Goal: Information Seeking & Learning: Learn about a topic

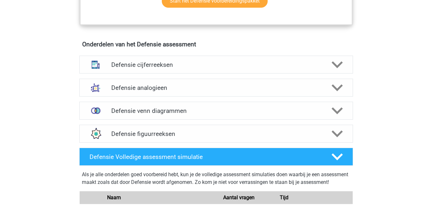
scroll to position [446, 0]
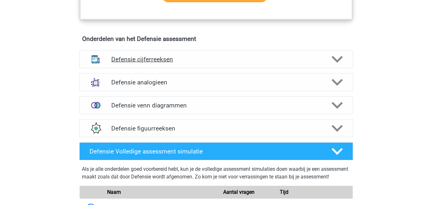
click at [331, 59] on div at bounding box center [337, 59] width 22 height 11
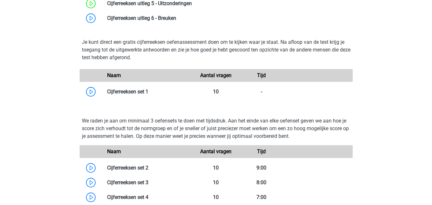
scroll to position [607, 0]
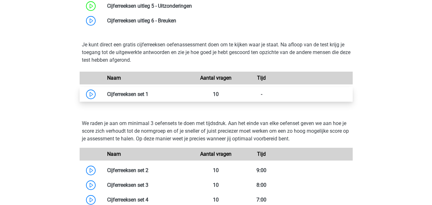
click at [149, 96] on link at bounding box center [149, 94] width 0 height 6
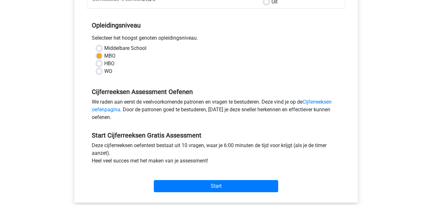
scroll to position [124, 0]
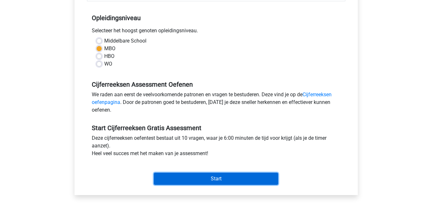
click at [242, 177] on input "Start" at bounding box center [216, 179] width 125 height 12
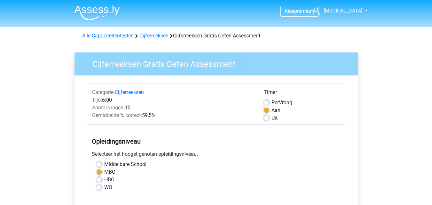
scroll to position [124, 0]
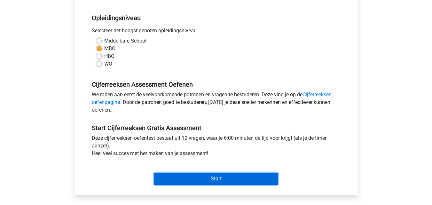
click at [172, 180] on input "Start" at bounding box center [216, 179] width 125 height 12
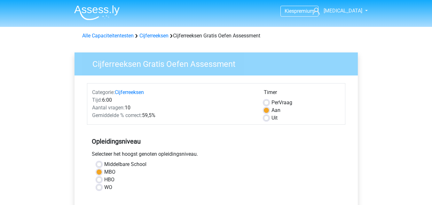
scroll to position [124, 0]
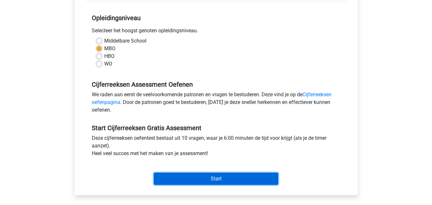
click at [160, 177] on input "Start" at bounding box center [216, 179] width 125 height 12
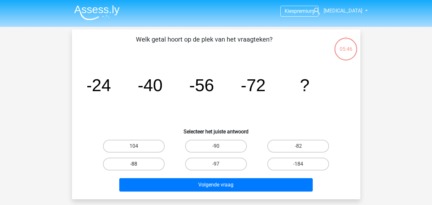
click at [148, 166] on label "-88" at bounding box center [134, 164] width 62 height 13
click at [138, 166] on input "-88" at bounding box center [136, 166] width 4 height 4
radio input "true"
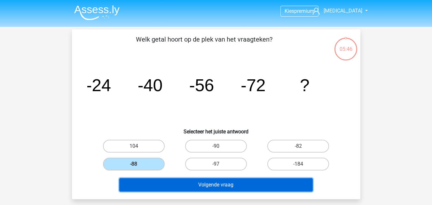
click at [162, 186] on button "Volgende vraag" at bounding box center [216, 184] width 194 height 13
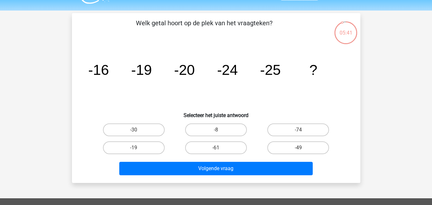
scroll to position [15, 0]
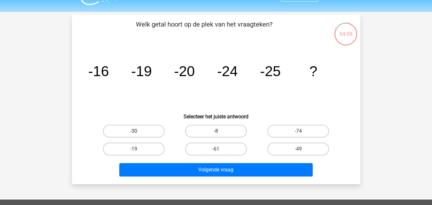
click at [148, 132] on label "-30" at bounding box center [134, 131] width 62 height 13
click at [138, 132] on input "-30" at bounding box center [136, 133] width 4 height 4
radio input "true"
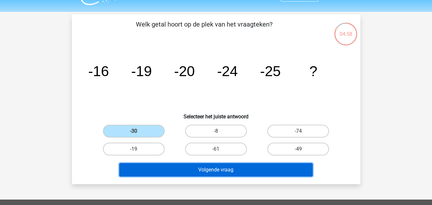
click at [177, 168] on button "Volgende vraag" at bounding box center [216, 169] width 194 height 13
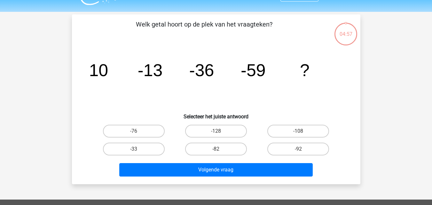
scroll to position [29, 0]
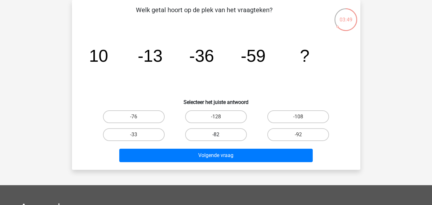
click at [207, 133] on label "-82" at bounding box center [216, 134] width 62 height 13
click at [216, 135] on input "-82" at bounding box center [218, 137] width 4 height 4
radio input "true"
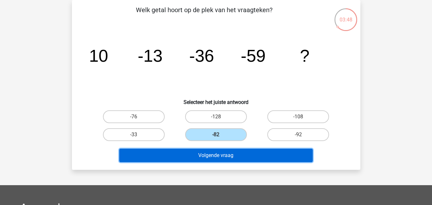
click at [210, 160] on button "Volgende vraag" at bounding box center [216, 155] width 194 height 13
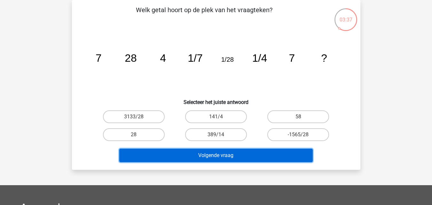
click at [217, 154] on button "Volgende vraag" at bounding box center [216, 155] width 194 height 13
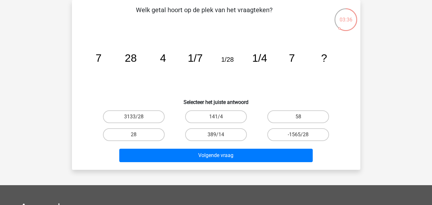
click at [180, 88] on icon "image/svg+xml 7 28 4 1/7 1/28 1/4 7 ?" at bounding box center [216, 61] width 258 height 65
click at [299, 118] on input "58" at bounding box center [301, 119] width 4 height 4
radio input "true"
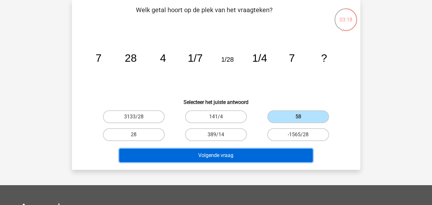
click at [277, 157] on button "Volgende vraag" at bounding box center [216, 155] width 194 height 13
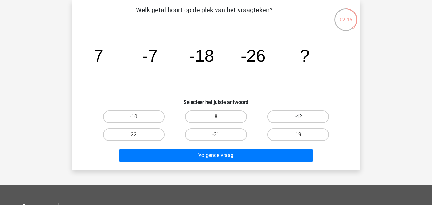
click at [279, 118] on label "-42" at bounding box center [299, 116] width 62 height 13
click at [299, 118] on input "-42" at bounding box center [301, 119] width 4 height 4
radio input "true"
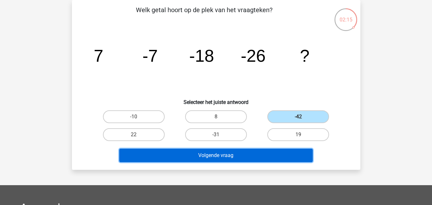
click at [271, 154] on button "Volgende vraag" at bounding box center [216, 155] width 194 height 13
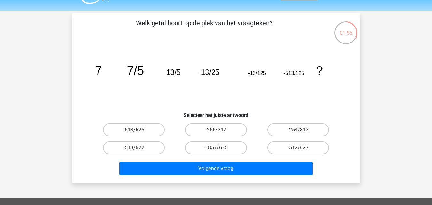
scroll to position [15, 0]
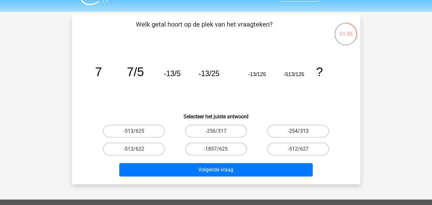
click at [307, 134] on label "-254/313" at bounding box center [299, 131] width 62 height 13
click at [303, 134] on input "-254/313" at bounding box center [301, 133] width 4 height 4
radio input "true"
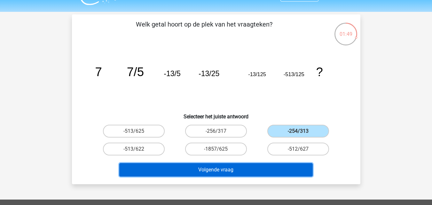
click at [293, 171] on button "Volgende vraag" at bounding box center [216, 169] width 194 height 13
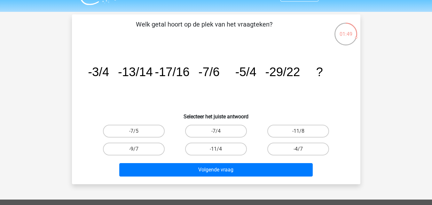
scroll to position [29, 0]
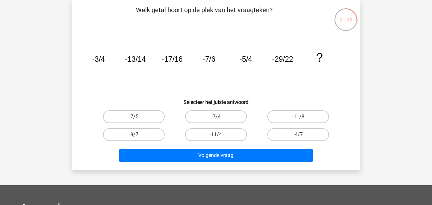
click at [237, 135] on label "-11/4" at bounding box center [216, 134] width 62 height 13
click at [220, 135] on input "-11/4" at bounding box center [218, 137] width 4 height 4
radio input "true"
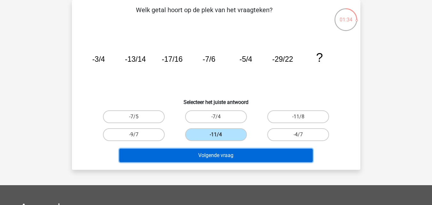
click at [245, 157] on button "Volgende vraag" at bounding box center [216, 155] width 194 height 13
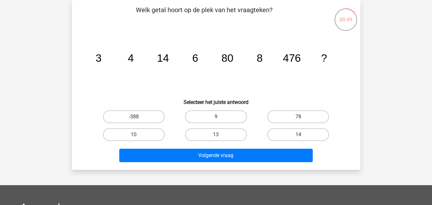
click at [199, 110] on div "9" at bounding box center [216, 117] width 82 height 18
click at [290, 117] on label "78" at bounding box center [299, 116] width 62 height 13
click at [299, 117] on input "78" at bounding box center [301, 119] width 4 height 4
radio input "true"
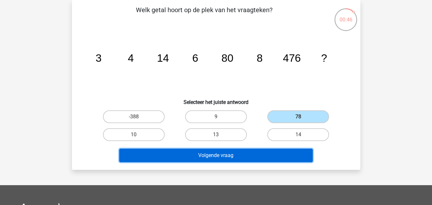
click at [260, 159] on button "Volgende vraag" at bounding box center [216, 155] width 194 height 13
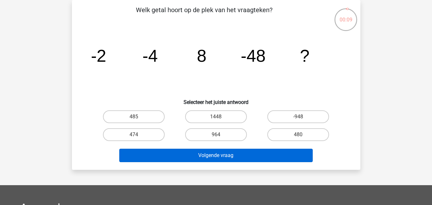
drag, startPoint x: 285, startPoint y: 133, endPoint x: 268, endPoint y: 152, distance: 25.4
click at [268, 152] on div "Welk getal hoort op de plek van het vraagteken? image/svg+xml -2 -4 8 -48 ? Sel…" at bounding box center [217, 85] width 284 height 160
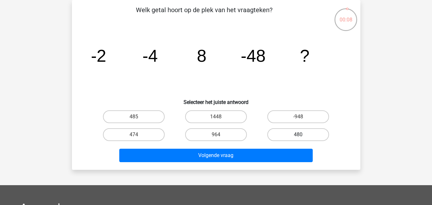
click at [277, 139] on label "480" at bounding box center [299, 134] width 62 height 13
click at [299, 139] on input "480" at bounding box center [301, 137] width 4 height 4
radio input "true"
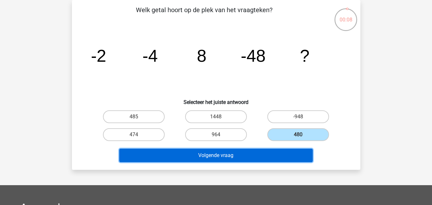
click at [268, 150] on button "Volgende vraag" at bounding box center [216, 155] width 194 height 13
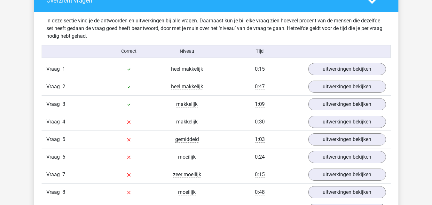
scroll to position [496, 0]
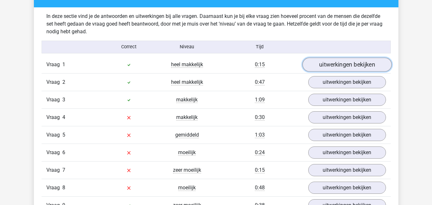
click at [327, 67] on link "uitwerkingen bekijken" at bounding box center [346, 65] width 89 height 14
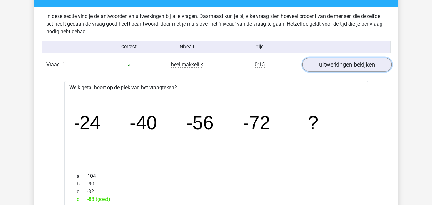
click at [327, 67] on link "uitwerkingen bekijken" at bounding box center [346, 65] width 89 height 14
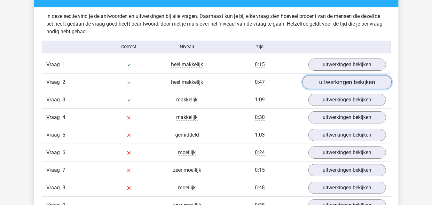
click at [331, 86] on link "uitwerkingen bekijken" at bounding box center [346, 82] width 89 height 14
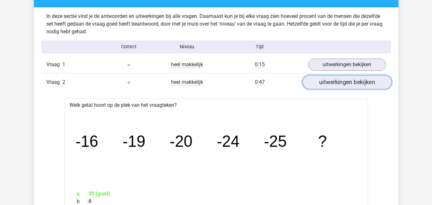
click at [331, 86] on link "uitwerkingen bekijken" at bounding box center [346, 82] width 89 height 14
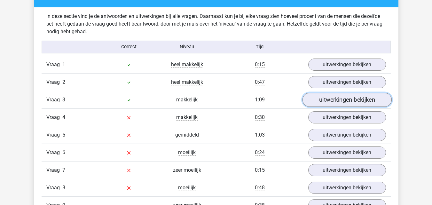
click at [332, 95] on link "uitwerkingen bekijken" at bounding box center [346, 100] width 89 height 14
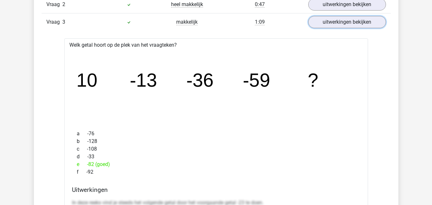
scroll to position [571, 0]
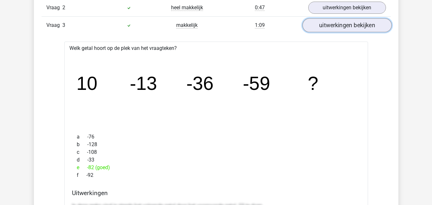
click at [342, 25] on link "uitwerkingen bekijken" at bounding box center [346, 25] width 89 height 14
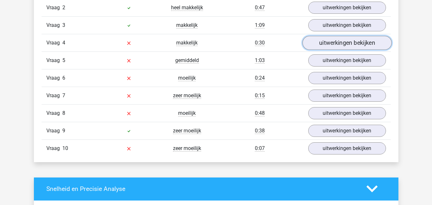
click at [333, 44] on link "uitwerkingen bekijken" at bounding box center [346, 43] width 89 height 14
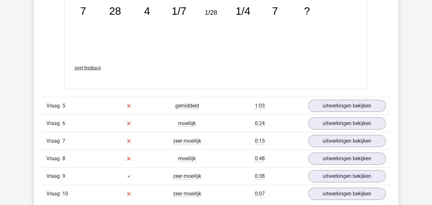
scroll to position [867, 0]
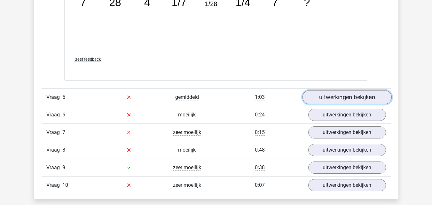
click at [382, 91] on link "uitwerkingen bekijken" at bounding box center [346, 97] width 89 height 14
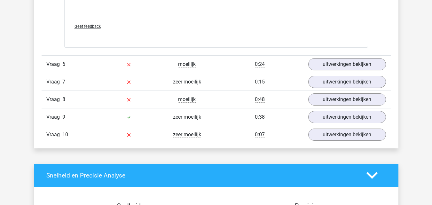
scroll to position [1309, 0]
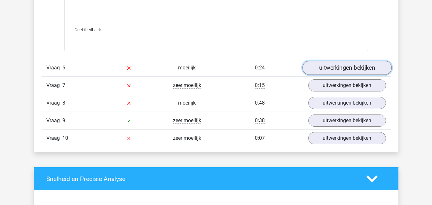
click at [346, 72] on link "uitwerkingen bekijken" at bounding box center [346, 68] width 89 height 14
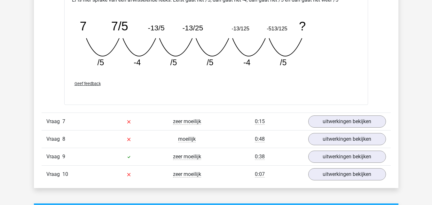
scroll to position [1585, 0]
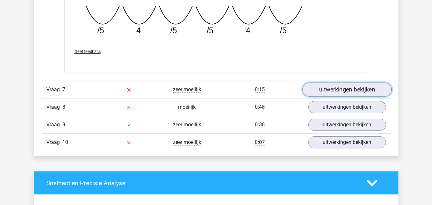
click at [369, 91] on link "uitwerkingen bekijken" at bounding box center [346, 90] width 89 height 14
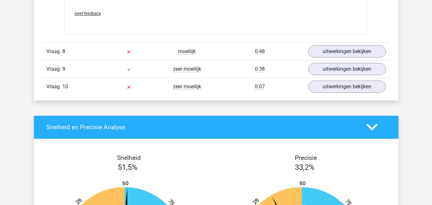
scroll to position [2031, 0]
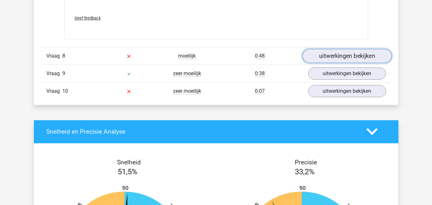
click at [367, 54] on link "uitwerkingen bekijken" at bounding box center [346, 56] width 89 height 14
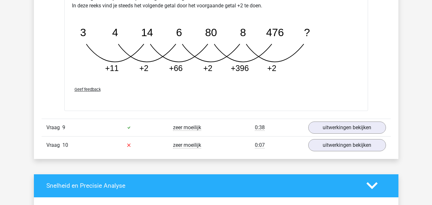
scroll to position [2284, 0]
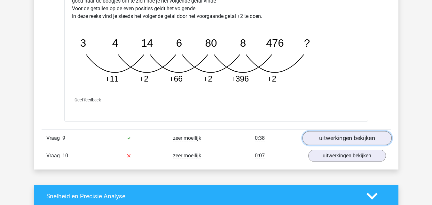
click at [375, 136] on link "uitwerkingen bekijken" at bounding box center [346, 138] width 89 height 14
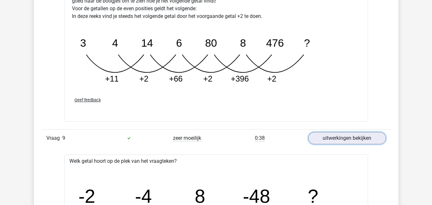
scroll to position [1836, 0]
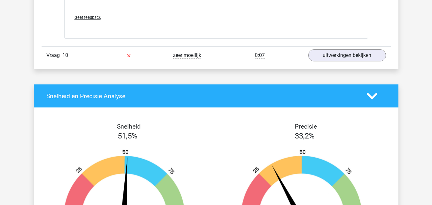
scroll to position [2785, 0]
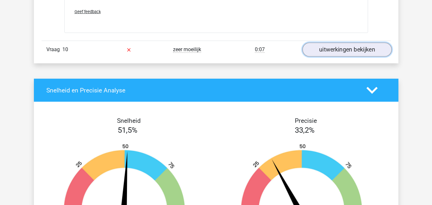
click at [343, 52] on link "uitwerkingen bekijken" at bounding box center [346, 50] width 89 height 14
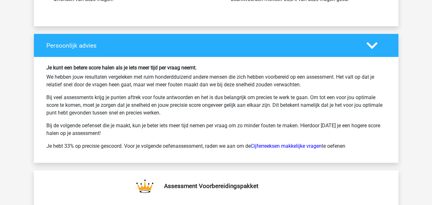
scroll to position [3512, 0]
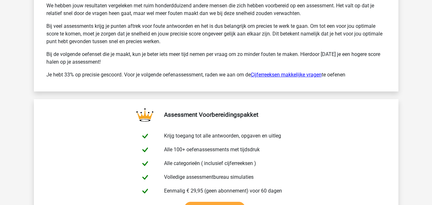
click at [318, 77] on link "Cijferreeksen makkelijke vragen" at bounding box center [286, 75] width 71 height 6
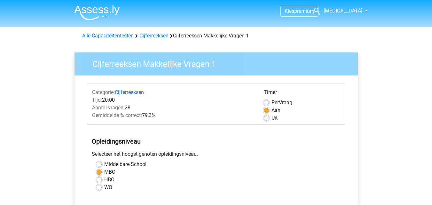
drag, startPoint x: 319, startPoint y: 77, endPoint x: 347, endPoint y: 85, distance: 29.7
click at [347, 85] on div "Categorie: Cijferreeksen Tijd: 20:00 Aantal vragen: 28 Gemiddelde % correct: 79…" at bounding box center [216, 197] width 274 height 243
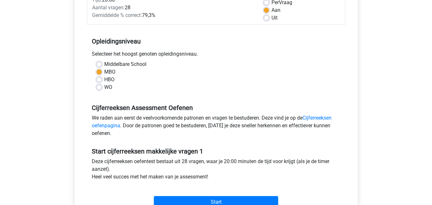
scroll to position [117, 0]
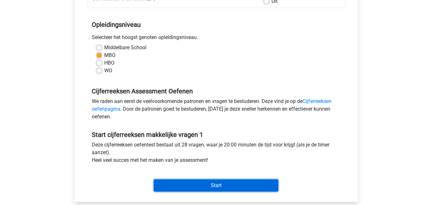
click at [268, 187] on input "Start" at bounding box center [216, 186] width 125 height 12
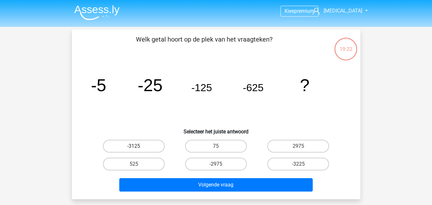
click at [157, 146] on label "-3125" at bounding box center [134, 146] width 62 height 13
click at [138, 146] on input "-3125" at bounding box center [136, 148] width 4 height 4
radio input "true"
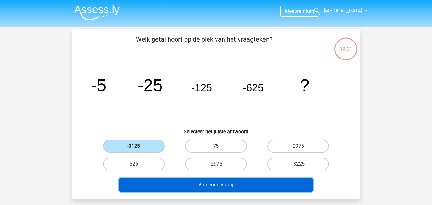
click at [181, 190] on button "Volgende vraag" at bounding box center [216, 184] width 194 height 13
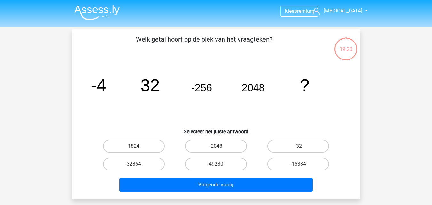
scroll to position [29, 0]
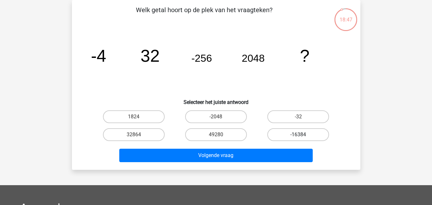
click at [288, 134] on label "-16384" at bounding box center [299, 134] width 62 height 13
click at [299, 135] on input "-16384" at bounding box center [301, 137] width 4 height 4
radio input "true"
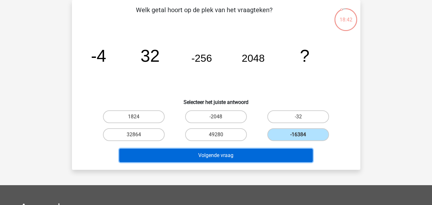
click at [284, 160] on button "Volgende vraag" at bounding box center [216, 155] width 194 height 13
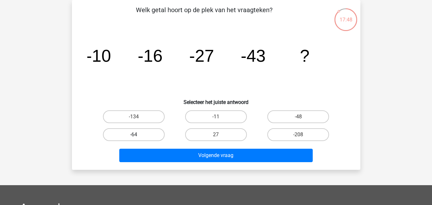
click at [156, 134] on label "-64" at bounding box center [134, 134] width 62 height 13
click at [138, 135] on input "-64" at bounding box center [136, 137] width 4 height 4
radio input "true"
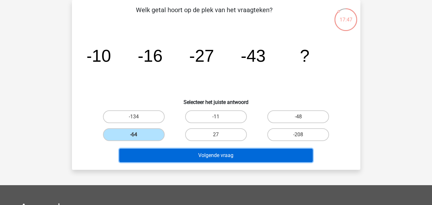
click at [190, 157] on button "Volgende vraag" at bounding box center [216, 155] width 194 height 13
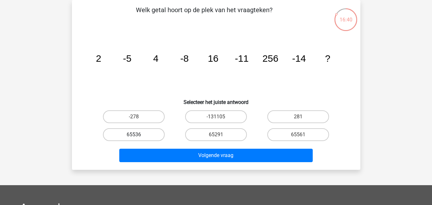
click at [132, 137] on label "65536" at bounding box center [134, 134] width 62 height 13
click at [134, 137] on input "65536" at bounding box center [136, 137] width 4 height 4
radio input "true"
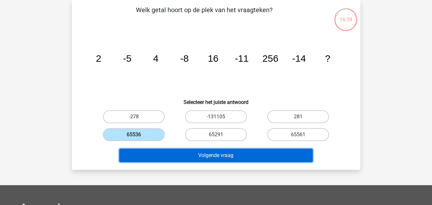
click at [156, 158] on button "Volgende vraag" at bounding box center [216, 155] width 194 height 13
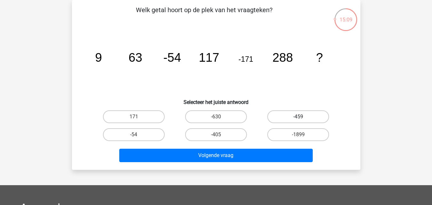
click at [290, 112] on label "-459" at bounding box center [299, 116] width 62 height 13
click at [299, 117] on input "-459" at bounding box center [301, 119] width 4 height 4
radio input "true"
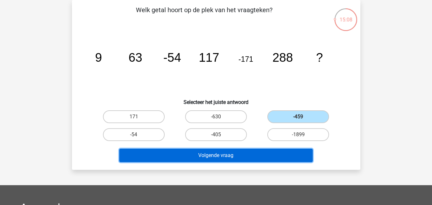
click at [275, 157] on button "Volgende vraag" at bounding box center [216, 155] width 194 height 13
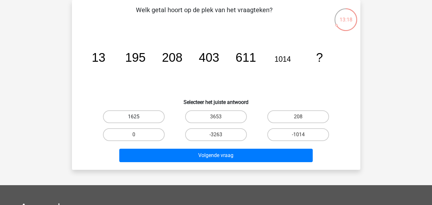
click at [142, 118] on label "1625" at bounding box center [134, 116] width 62 height 13
click at [138, 118] on input "1625" at bounding box center [136, 119] width 4 height 4
radio input "true"
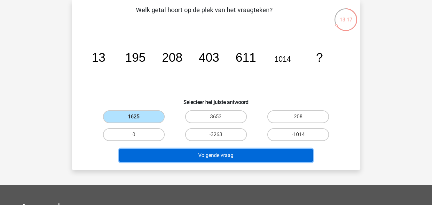
click at [176, 157] on button "Volgende vraag" at bounding box center [216, 155] width 194 height 13
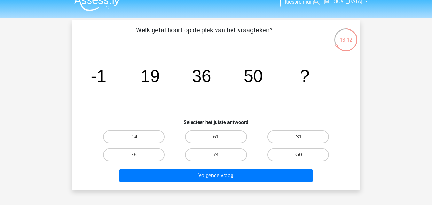
scroll to position [7, 0]
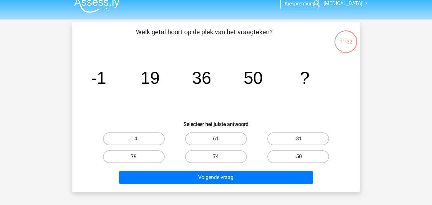
click at [205, 158] on label "74" at bounding box center [216, 156] width 62 height 13
click at [216, 158] on input "74" at bounding box center [218, 159] width 4 height 4
radio input "true"
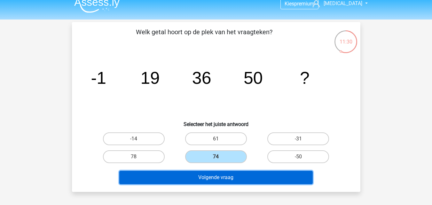
click at [228, 183] on button "Volgende vraag" at bounding box center [216, 177] width 194 height 13
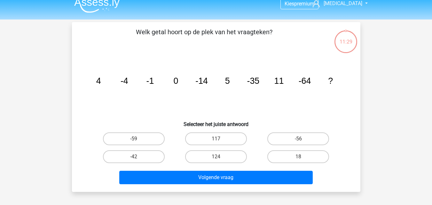
scroll to position [29, 0]
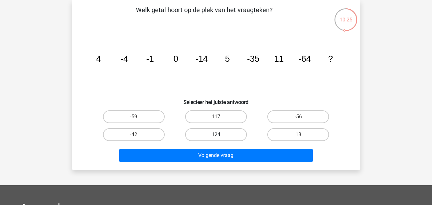
click at [214, 133] on label "124" at bounding box center [216, 134] width 62 height 13
click at [216, 135] on input "124" at bounding box center [218, 137] width 4 height 4
radio input "true"
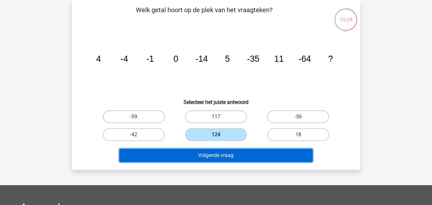
click at [199, 159] on button "Volgende vraag" at bounding box center [216, 155] width 194 height 13
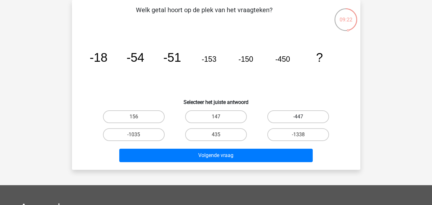
click at [274, 115] on label "-447" at bounding box center [299, 116] width 62 height 13
click at [299, 117] on input "-447" at bounding box center [301, 119] width 4 height 4
radio input "true"
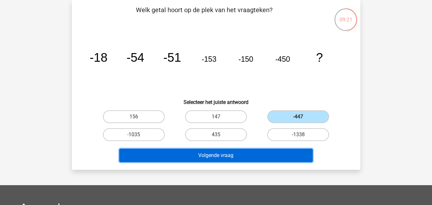
click at [285, 154] on button "Volgende vraag" at bounding box center [216, 155] width 194 height 13
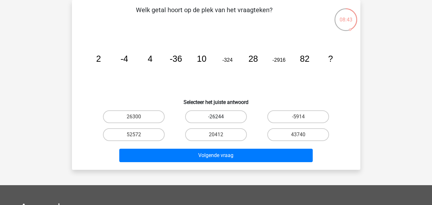
click at [224, 114] on label "-26244" at bounding box center [216, 116] width 62 height 13
click at [220, 117] on input "-26244" at bounding box center [218, 119] width 4 height 4
radio input "true"
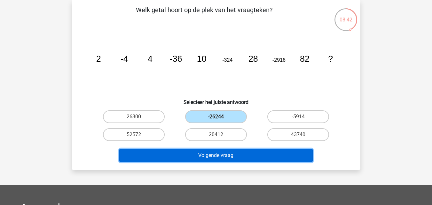
click at [245, 158] on button "Volgende vraag" at bounding box center [216, 155] width 194 height 13
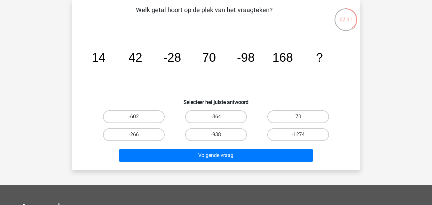
click at [143, 138] on label "-266" at bounding box center [134, 134] width 62 height 13
click at [138, 138] on input "-266" at bounding box center [136, 137] width 4 height 4
radio input "true"
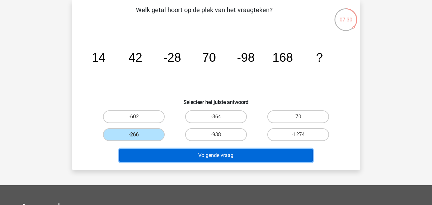
click at [191, 159] on button "Volgende vraag" at bounding box center [216, 155] width 194 height 13
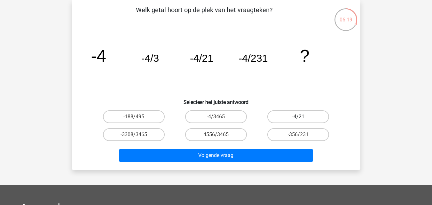
click at [281, 114] on label "-4/21" at bounding box center [299, 116] width 62 height 13
click at [299, 117] on input "-4/21" at bounding box center [301, 119] width 4 height 4
radio input "true"
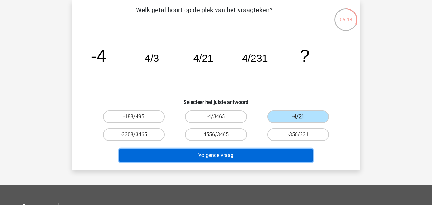
click at [280, 159] on button "Volgende vraag" at bounding box center [216, 155] width 194 height 13
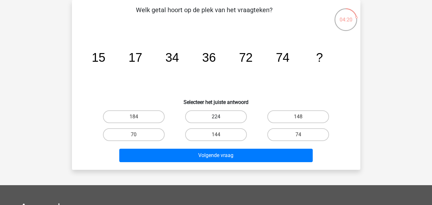
click at [226, 117] on label "224" at bounding box center [216, 116] width 62 height 13
click at [220, 117] on input "224" at bounding box center [218, 119] width 4 height 4
radio input "true"
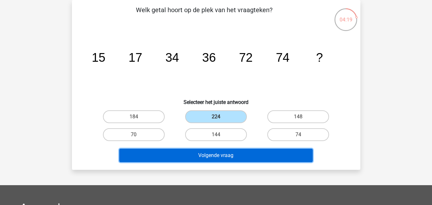
click at [222, 159] on button "Volgende vraag" at bounding box center [216, 155] width 194 height 13
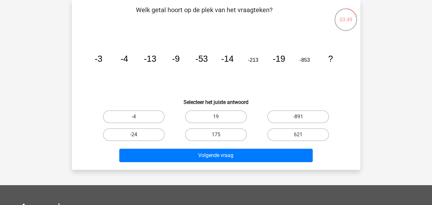
click at [140, 134] on label "-24" at bounding box center [134, 134] width 62 height 13
click at [138, 135] on input "-24" at bounding box center [136, 137] width 4 height 4
radio input "true"
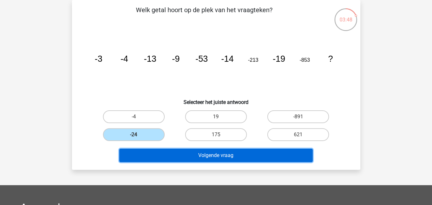
click at [163, 152] on button "Volgende vraag" at bounding box center [216, 155] width 194 height 13
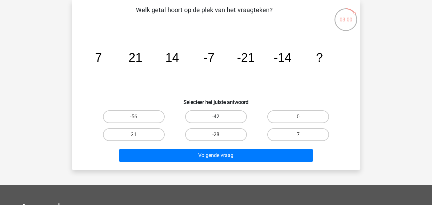
click at [194, 115] on label "-42" at bounding box center [216, 116] width 62 height 13
click at [216, 117] on input "-42" at bounding box center [218, 119] width 4 height 4
radio input "true"
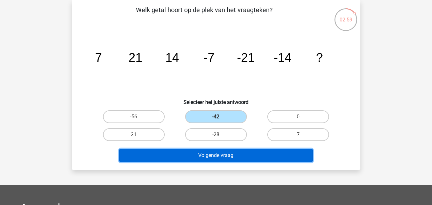
click at [217, 153] on button "Volgende vraag" at bounding box center [216, 155] width 194 height 13
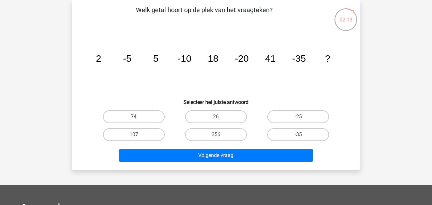
click at [132, 122] on label "74" at bounding box center [134, 116] width 62 height 13
click at [134, 121] on input "74" at bounding box center [136, 119] width 4 height 4
radio input "true"
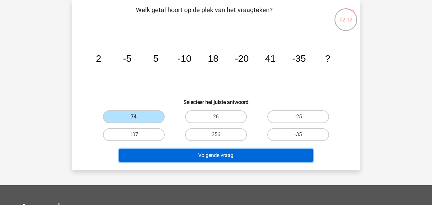
click at [184, 151] on button "Volgende vraag" at bounding box center [216, 155] width 194 height 13
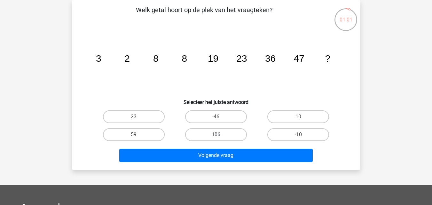
drag, startPoint x: 205, startPoint y: 142, endPoint x: 202, endPoint y: 133, distance: 10.3
click at [202, 133] on div "106" at bounding box center [216, 135] width 82 height 18
click at [202, 133] on label "106" at bounding box center [216, 134] width 62 height 13
click at [216, 135] on input "106" at bounding box center [218, 137] width 4 height 4
radio input "true"
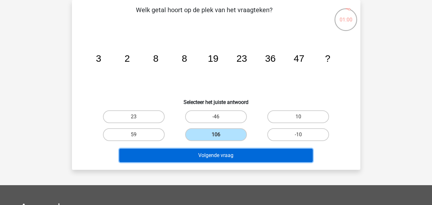
click at [201, 153] on button "Volgende vraag" at bounding box center [216, 155] width 194 height 13
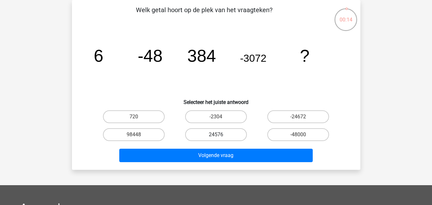
click at [211, 131] on label "24576" at bounding box center [216, 134] width 62 height 13
click at [216, 135] on input "24576" at bounding box center [218, 137] width 4 height 4
radio input "true"
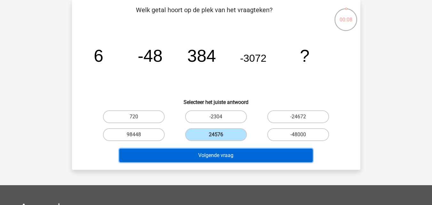
click at [244, 156] on button "Volgende vraag" at bounding box center [216, 155] width 194 height 13
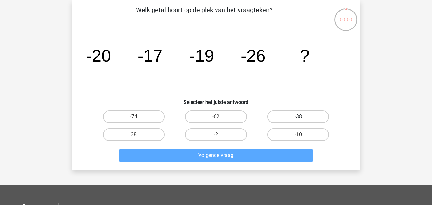
click at [270, 113] on label "-38" at bounding box center [299, 116] width 62 height 13
click at [299, 117] on input "-38" at bounding box center [301, 119] width 4 height 4
radio input "true"
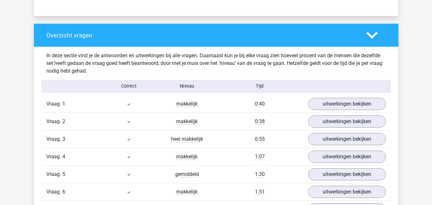
scroll to position [460, 0]
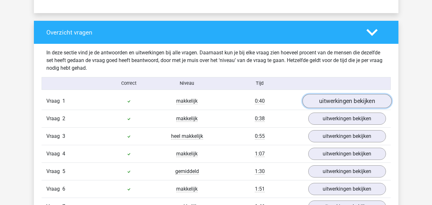
click at [334, 105] on link "uitwerkingen bekijken" at bounding box center [346, 101] width 89 height 14
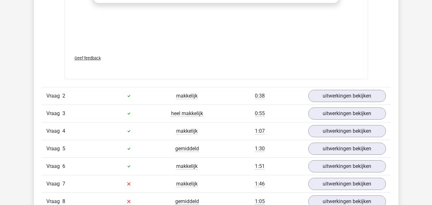
scroll to position [884, 0]
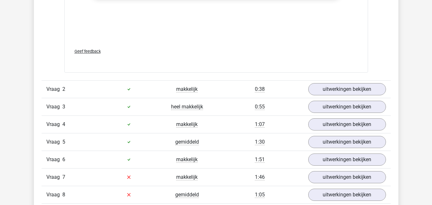
click at [301, 89] on div "0:38" at bounding box center [259, 89] width 87 height 8
click at [316, 88] on link "uitwerkingen bekijken" at bounding box center [346, 89] width 89 height 14
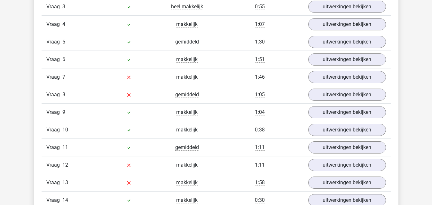
scroll to position [1337, 0]
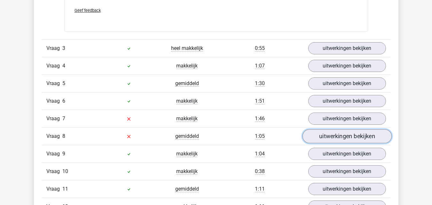
click at [348, 136] on link "uitwerkingen bekijken" at bounding box center [346, 137] width 89 height 14
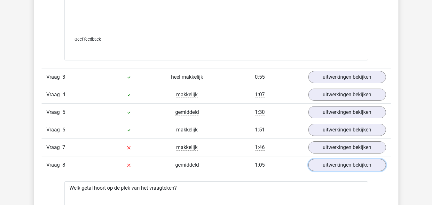
scroll to position [1328, 0]
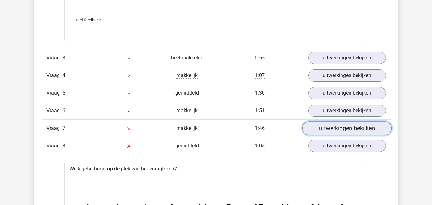
click at [374, 124] on link "uitwerkingen bekijken" at bounding box center [346, 129] width 89 height 14
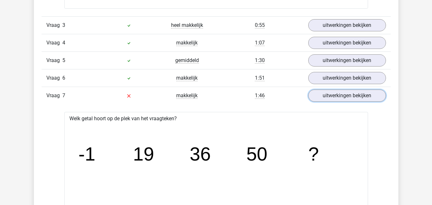
scroll to position [1295, 0]
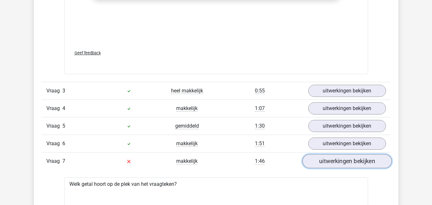
click at [365, 165] on link "uitwerkingen bekijken" at bounding box center [346, 162] width 89 height 14
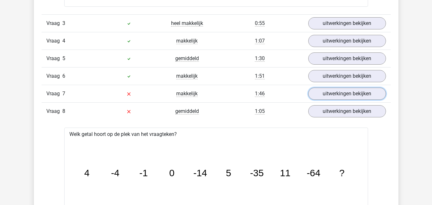
scroll to position [1391, 0]
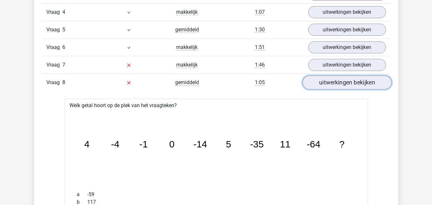
click at [373, 85] on link "uitwerkingen bekijken" at bounding box center [346, 83] width 89 height 14
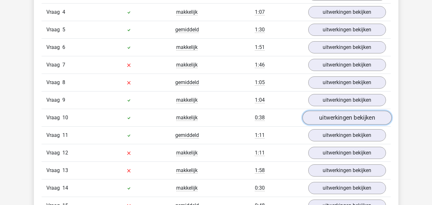
click at [352, 123] on link "uitwerkingen bekijken" at bounding box center [346, 118] width 89 height 14
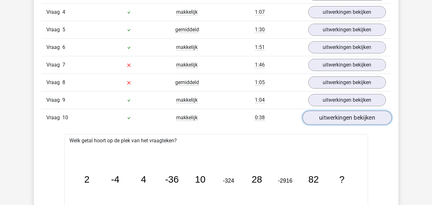
click at [351, 121] on link "uitwerkingen bekijken" at bounding box center [346, 118] width 89 height 14
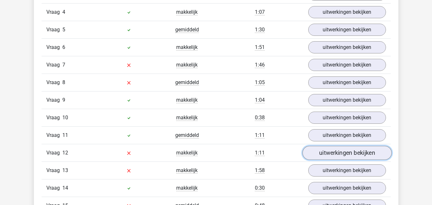
click at [334, 154] on link "uitwerkingen bekijken" at bounding box center [346, 153] width 89 height 14
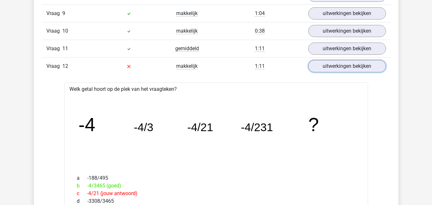
scroll to position [1473, 0]
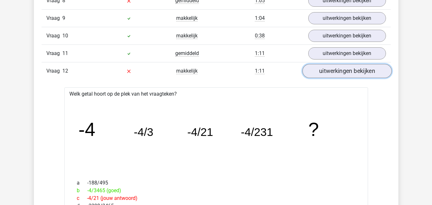
click at [360, 73] on link "uitwerkingen bekijken" at bounding box center [346, 71] width 89 height 14
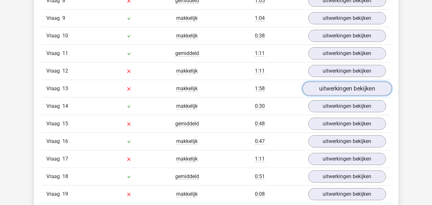
click at [355, 87] on link "uitwerkingen bekijken" at bounding box center [346, 89] width 89 height 14
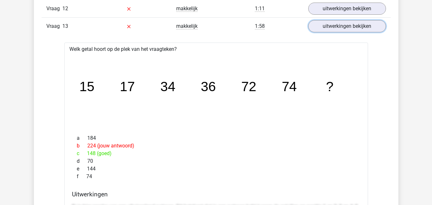
scroll to position [1459, 0]
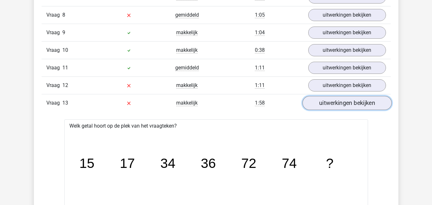
click at [374, 108] on link "uitwerkingen bekijken" at bounding box center [346, 103] width 89 height 14
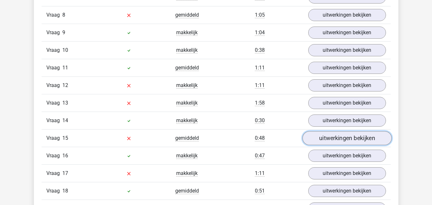
click at [356, 144] on link "uitwerkingen bekijken" at bounding box center [346, 139] width 89 height 14
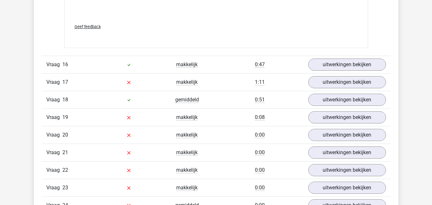
scroll to position [1935, 0]
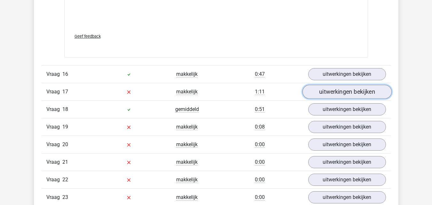
click at [339, 91] on link "uitwerkingen bekijken" at bounding box center [346, 92] width 89 height 14
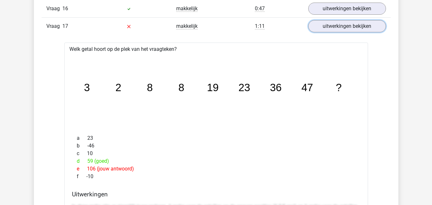
scroll to position [1995, 0]
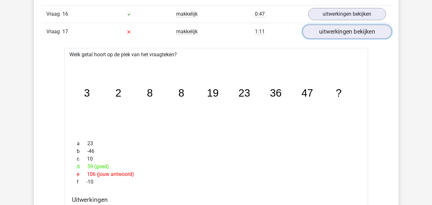
click at [353, 36] on link "uitwerkingen bekijken" at bounding box center [346, 32] width 89 height 14
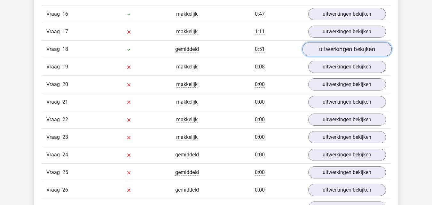
click at [345, 49] on link "uitwerkingen bekijken" at bounding box center [346, 49] width 89 height 14
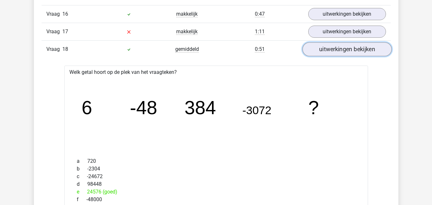
click at [345, 49] on link "uitwerkingen bekijken" at bounding box center [346, 49] width 89 height 14
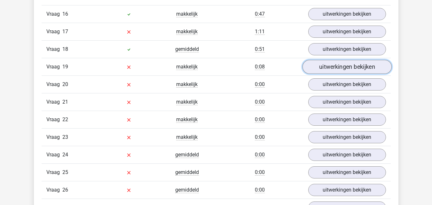
click at [343, 66] on link "uitwerkingen bekijken" at bounding box center [346, 67] width 89 height 14
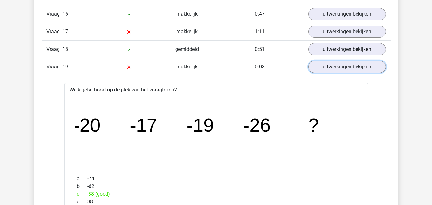
scroll to position [1979, 0]
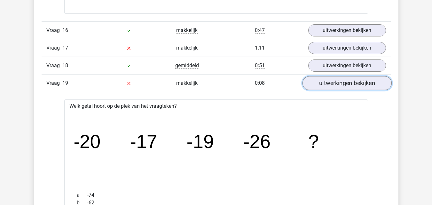
click at [368, 87] on link "uitwerkingen bekijken" at bounding box center [346, 83] width 89 height 14
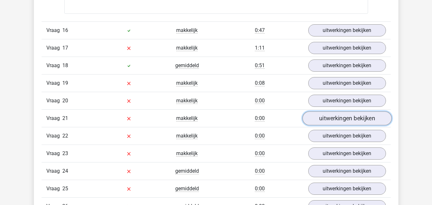
click at [365, 119] on link "uitwerkingen bekijken" at bounding box center [346, 118] width 89 height 14
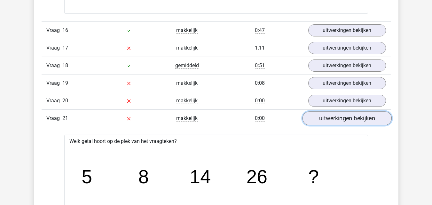
click at [362, 120] on link "uitwerkingen bekijken" at bounding box center [346, 118] width 89 height 14
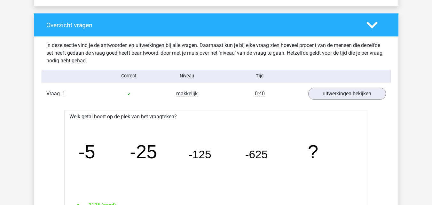
scroll to position [453, 0]
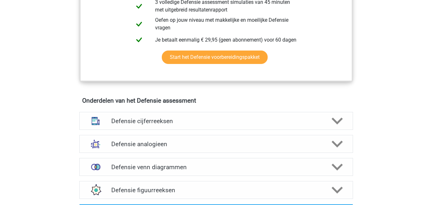
scroll to position [421, 0]
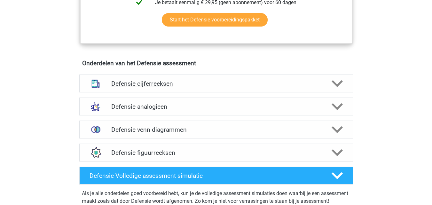
click at [340, 84] on icon at bounding box center [337, 83] width 11 height 11
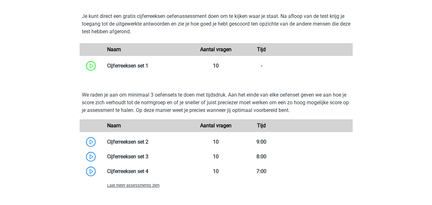
scroll to position [633, 0]
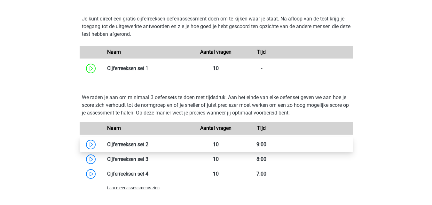
click at [149, 141] on link at bounding box center [149, 144] width 0 height 6
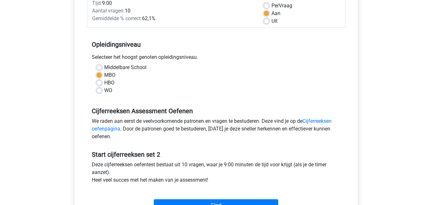
scroll to position [102, 0]
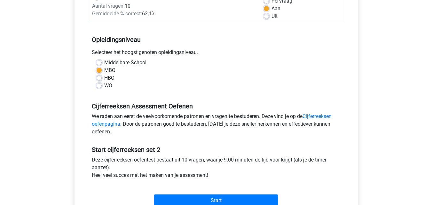
drag, startPoint x: 431, startPoint y: 98, endPoint x: 427, endPoint y: 118, distance: 20.4
click at [428, 117] on div "Kies premium [GEOGRAPHIC_DATA] [EMAIL_ADDRESS][DOMAIN_NAME]" at bounding box center [216, 151] width 432 height 506
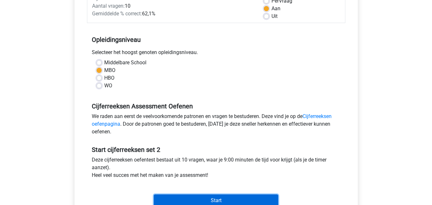
click at [247, 201] on input "Start" at bounding box center [216, 201] width 125 height 12
click at [182, 203] on input "Start" at bounding box center [216, 201] width 125 height 12
click at [184, 197] on input "Start" at bounding box center [216, 201] width 125 height 12
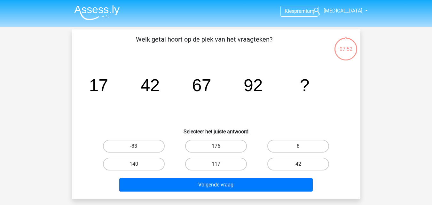
click at [194, 169] on label "117" at bounding box center [216, 164] width 62 height 13
click at [216, 168] on input "117" at bounding box center [218, 166] width 4 height 4
radio input "true"
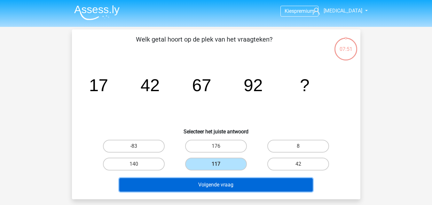
click at [190, 188] on button "Volgende vraag" at bounding box center [216, 184] width 194 height 13
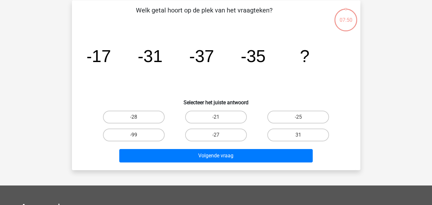
scroll to position [29, 0]
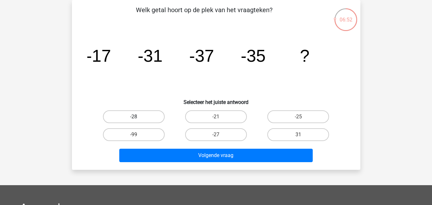
click at [150, 121] on label "-28" at bounding box center [134, 116] width 62 height 13
click at [138, 121] on input "-28" at bounding box center [136, 119] width 4 height 4
radio input "true"
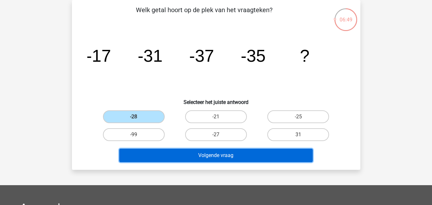
click at [189, 155] on button "Volgende vraag" at bounding box center [216, 155] width 194 height 13
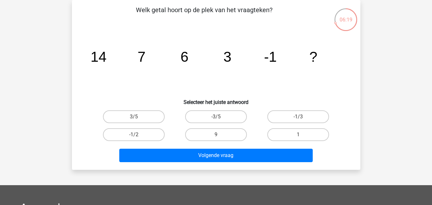
click at [299, 135] on input "1" at bounding box center [301, 137] width 4 height 4
radio input "true"
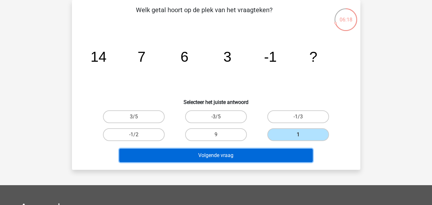
click at [282, 155] on button "Volgende vraag" at bounding box center [216, 155] width 194 height 13
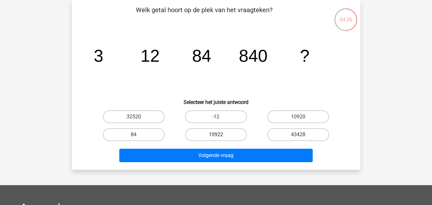
click at [232, 136] on label "10922" at bounding box center [216, 134] width 62 height 13
click at [220, 136] on input "10922" at bounding box center [218, 137] width 4 height 4
radio input "true"
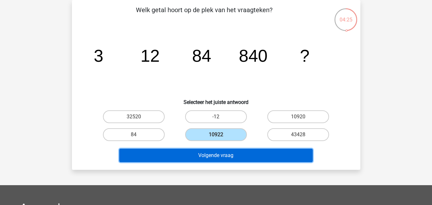
click at [236, 155] on button "Volgende vraag" at bounding box center [216, 155] width 194 height 13
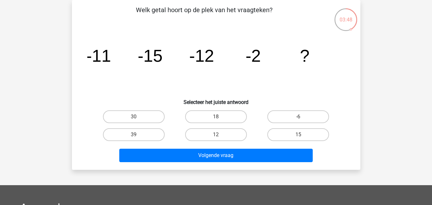
drag, startPoint x: 218, startPoint y: 119, endPoint x: 212, endPoint y: 108, distance: 13.3
click at [212, 108] on div "18" at bounding box center [216, 117] width 82 height 18
click at [212, 114] on label "18" at bounding box center [216, 116] width 62 height 13
click at [216, 117] on input "18" at bounding box center [218, 119] width 4 height 4
radio input "true"
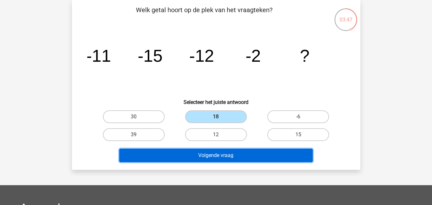
click at [221, 157] on button "Volgende vraag" at bounding box center [216, 155] width 194 height 13
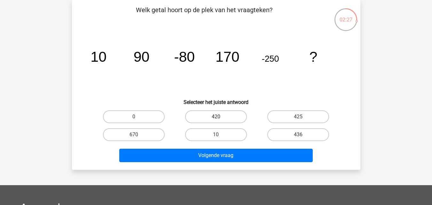
click at [216, 112] on label "420" at bounding box center [216, 116] width 62 height 13
click at [216, 117] on input "420" at bounding box center [218, 119] width 4 height 4
radio input "true"
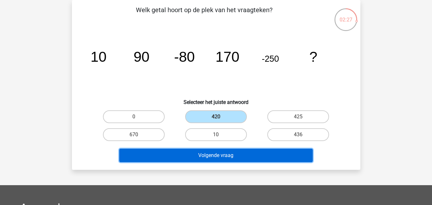
click at [228, 155] on button "Volgende vraag" at bounding box center [216, 155] width 194 height 13
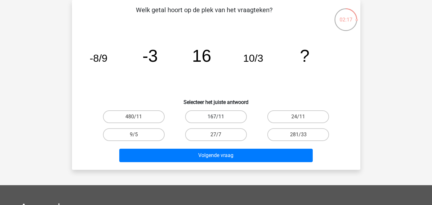
click at [209, 120] on label "167/11" at bounding box center [216, 116] width 62 height 13
click at [216, 120] on input "167/11" at bounding box center [218, 119] width 4 height 4
radio input "true"
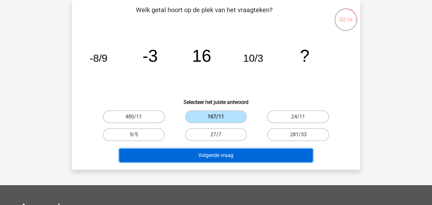
click at [211, 160] on button "Volgende vraag" at bounding box center [216, 155] width 194 height 13
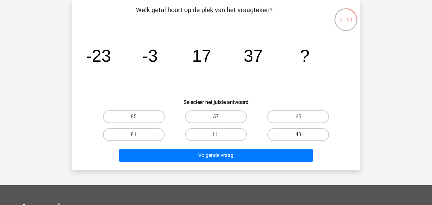
click at [218, 119] on input "57" at bounding box center [218, 119] width 4 height 4
radio input "true"
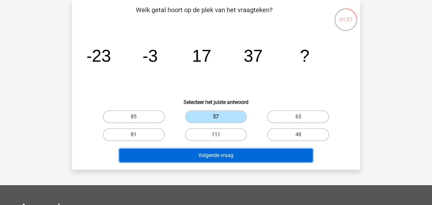
click at [223, 150] on button "Volgende vraag" at bounding box center [216, 155] width 194 height 13
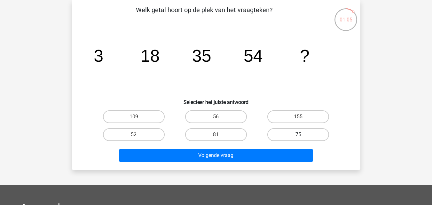
click at [281, 140] on label "75" at bounding box center [299, 134] width 62 height 13
click at [299, 139] on input "75" at bounding box center [301, 137] width 4 height 4
radio input "true"
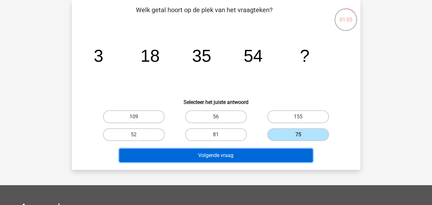
click at [271, 157] on button "Volgende vraag" at bounding box center [216, 155] width 194 height 13
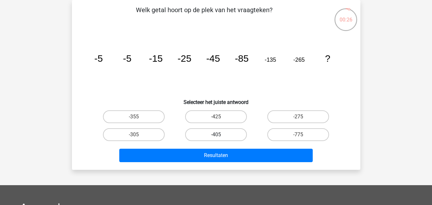
click at [212, 135] on label "-405" at bounding box center [216, 134] width 62 height 13
click at [216, 135] on input "-405" at bounding box center [218, 137] width 4 height 4
radio input "true"
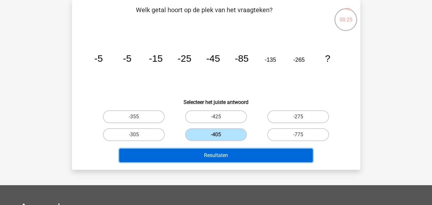
click at [212, 160] on button "Resultaten" at bounding box center [216, 155] width 194 height 13
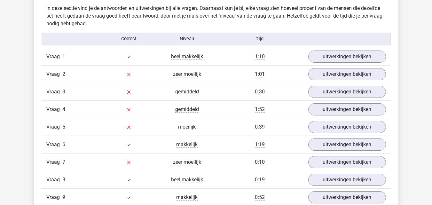
scroll to position [511, 0]
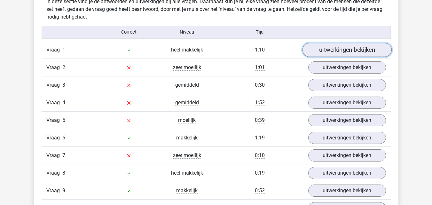
click at [350, 46] on link "uitwerkingen bekijken" at bounding box center [346, 50] width 89 height 14
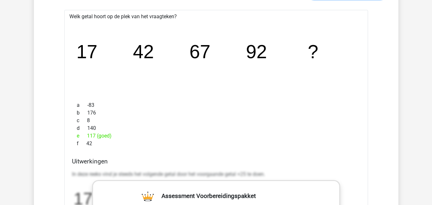
scroll to position [561, 0]
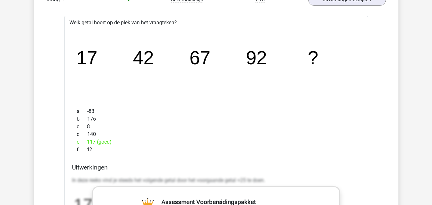
drag, startPoint x: 432, startPoint y: 76, endPoint x: 430, endPoint y: 69, distance: 6.6
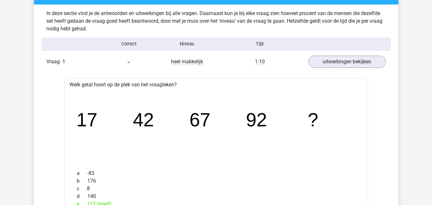
scroll to position [496, 0]
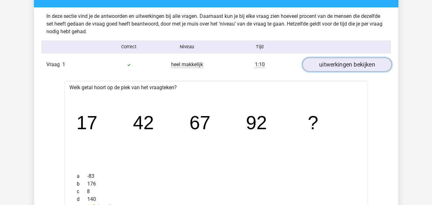
click at [375, 65] on link "uitwerkingen bekijken" at bounding box center [346, 65] width 89 height 14
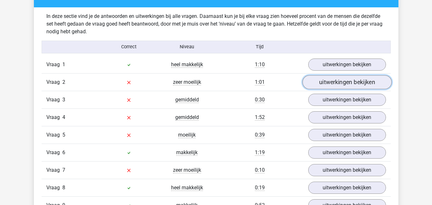
click at [365, 88] on link "uitwerkingen bekijken" at bounding box center [346, 82] width 89 height 14
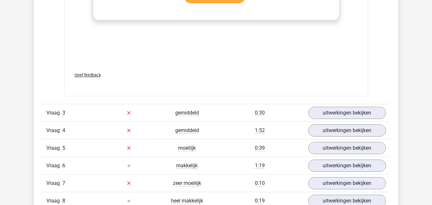
scroll to position [884, 0]
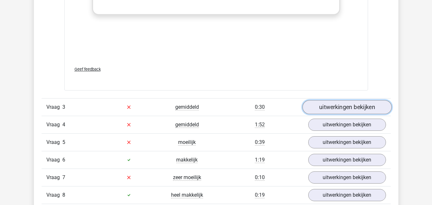
click at [369, 110] on link "uitwerkingen bekijken" at bounding box center [346, 107] width 89 height 14
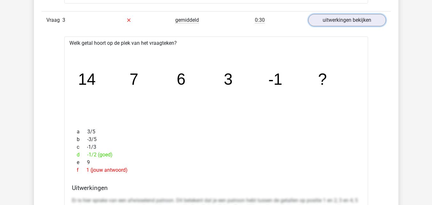
scroll to position [960, 0]
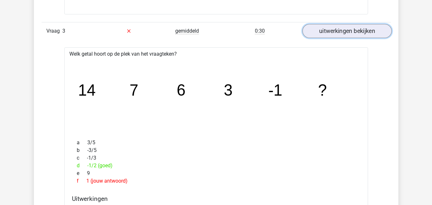
click at [383, 35] on link "uitwerkingen bekijken" at bounding box center [346, 31] width 89 height 14
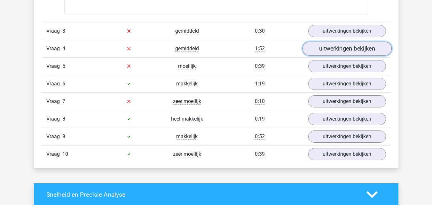
click at [379, 54] on link "uitwerkingen bekijken" at bounding box center [346, 49] width 89 height 14
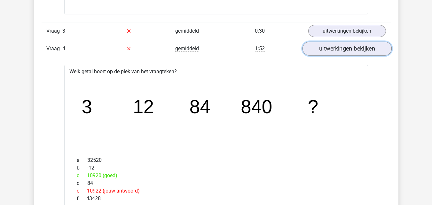
click at [376, 49] on link "uitwerkingen bekijken" at bounding box center [346, 49] width 89 height 14
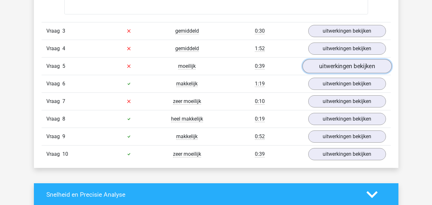
click at [375, 62] on link "uitwerkingen bekijken" at bounding box center [346, 66] width 89 height 14
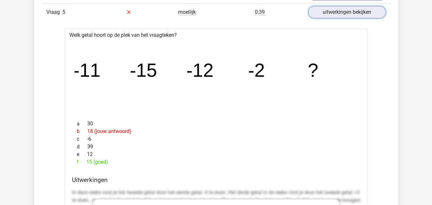
scroll to position [978, 0]
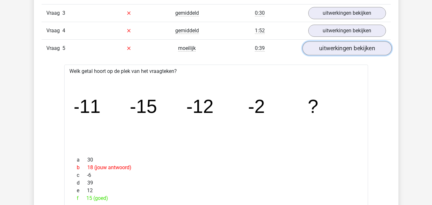
click at [351, 51] on link "uitwerkingen bekijken" at bounding box center [346, 48] width 89 height 14
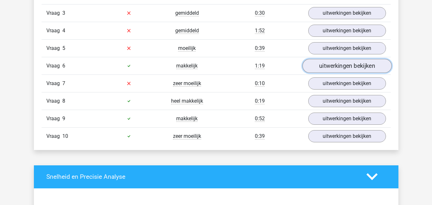
click at [351, 64] on link "uitwerkingen bekijken" at bounding box center [346, 66] width 89 height 14
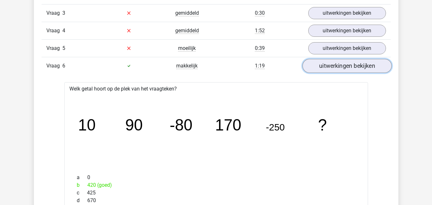
click at [350, 63] on link "uitwerkingen bekijken" at bounding box center [346, 66] width 89 height 14
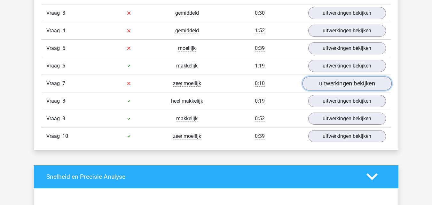
click at [352, 82] on link "uitwerkingen bekijken" at bounding box center [346, 83] width 89 height 14
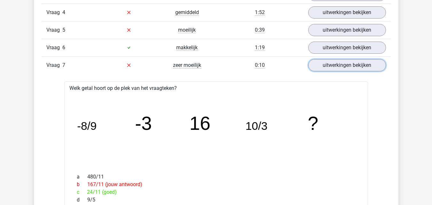
scroll to position [985, 0]
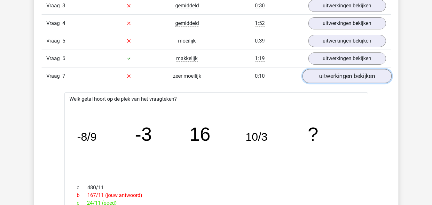
click at [379, 82] on link "uitwerkingen bekijken" at bounding box center [346, 76] width 89 height 14
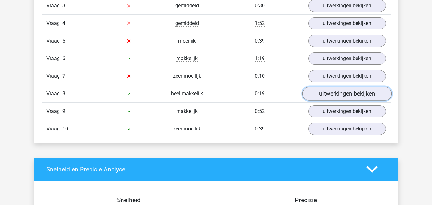
click at [374, 94] on link "uitwerkingen bekijken" at bounding box center [346, 94] width 89 height 14
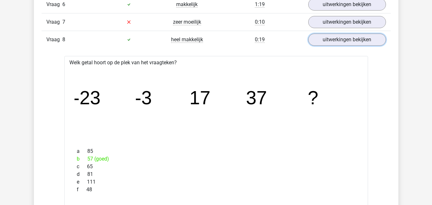
scroll to position [1043, 0]
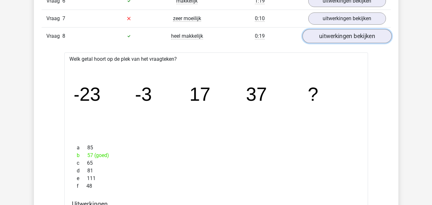
click at [369, 39] on link "uitwerkingen bekijken" at bounding box center [346, 36] width 89 height 14
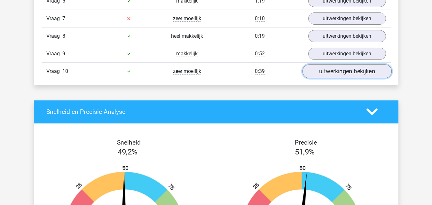
click at [361, 73] on link "uitwerkingen bekijken" at bounding box center [346, 71] width 89 height 14
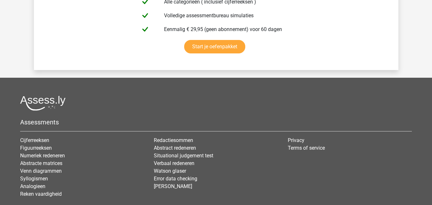
scroll to position [1936, 0]
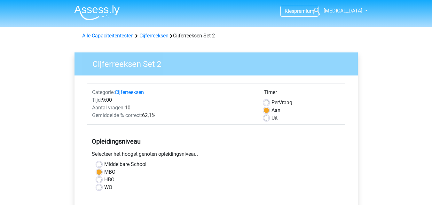
scroll to position [102, 0]
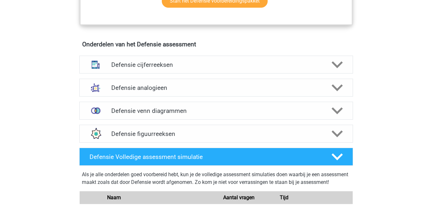
scroll to position [455, 0]
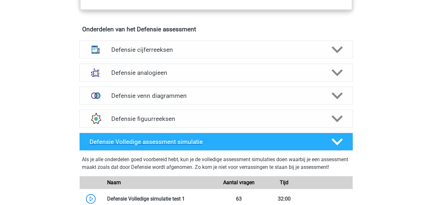
click at [330, 144] on div at bounding box center [337, 141] width 22 height 11
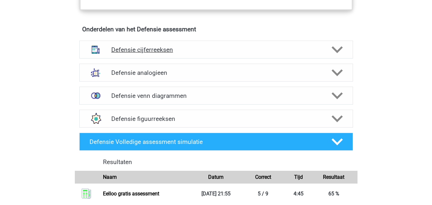
click at [341, 46] on icon at bounding box center [337, 49] width 11 height 11
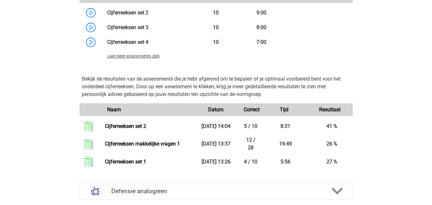
scroll to position [770, 0]
